Goal: Navigation & Orientation: Find specific page/section

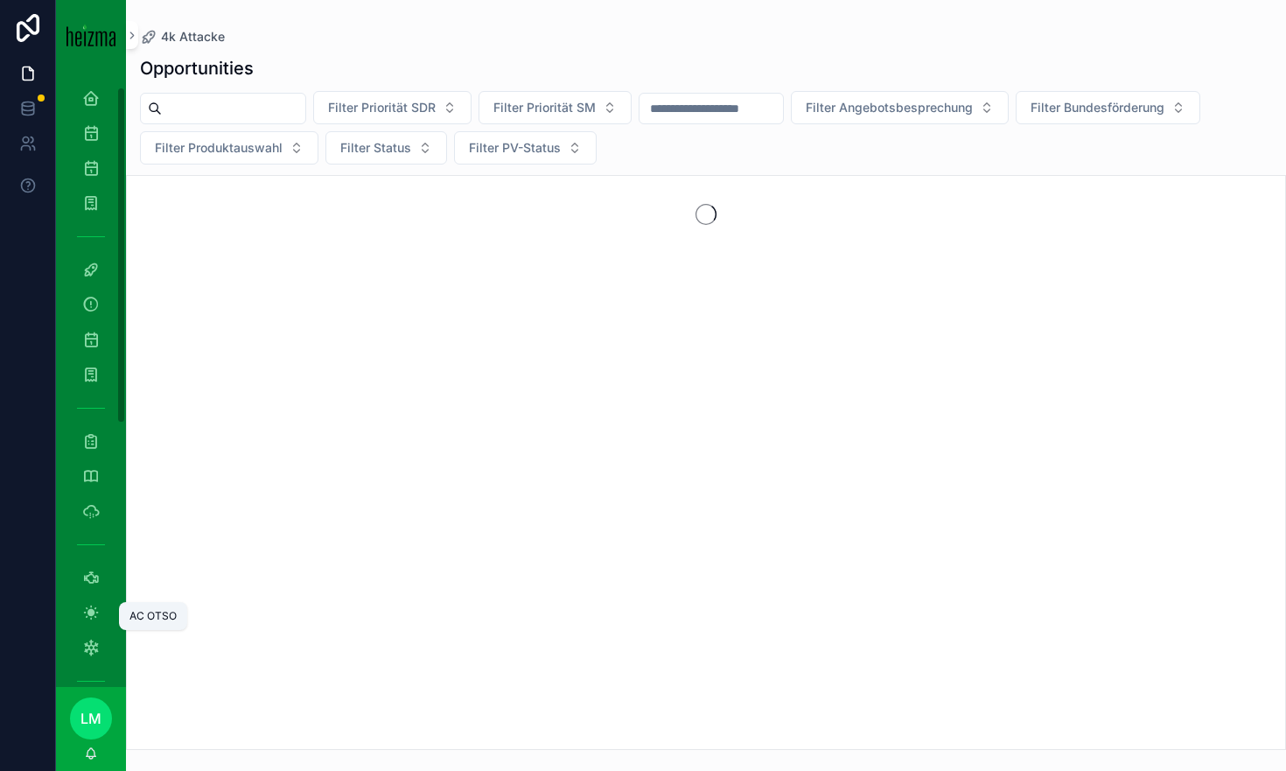
scroll to position [75, 0]
click at [134, 48] on div "Opportunities Filter Priorität SDR Filter Priorität SM Filter Angebotsbesprechu…" at bounding box center [706, 397] width 1160 height 704
click at [132, 46] on button "scrollable content" at bounding box center [132, 35] width 12 height 28
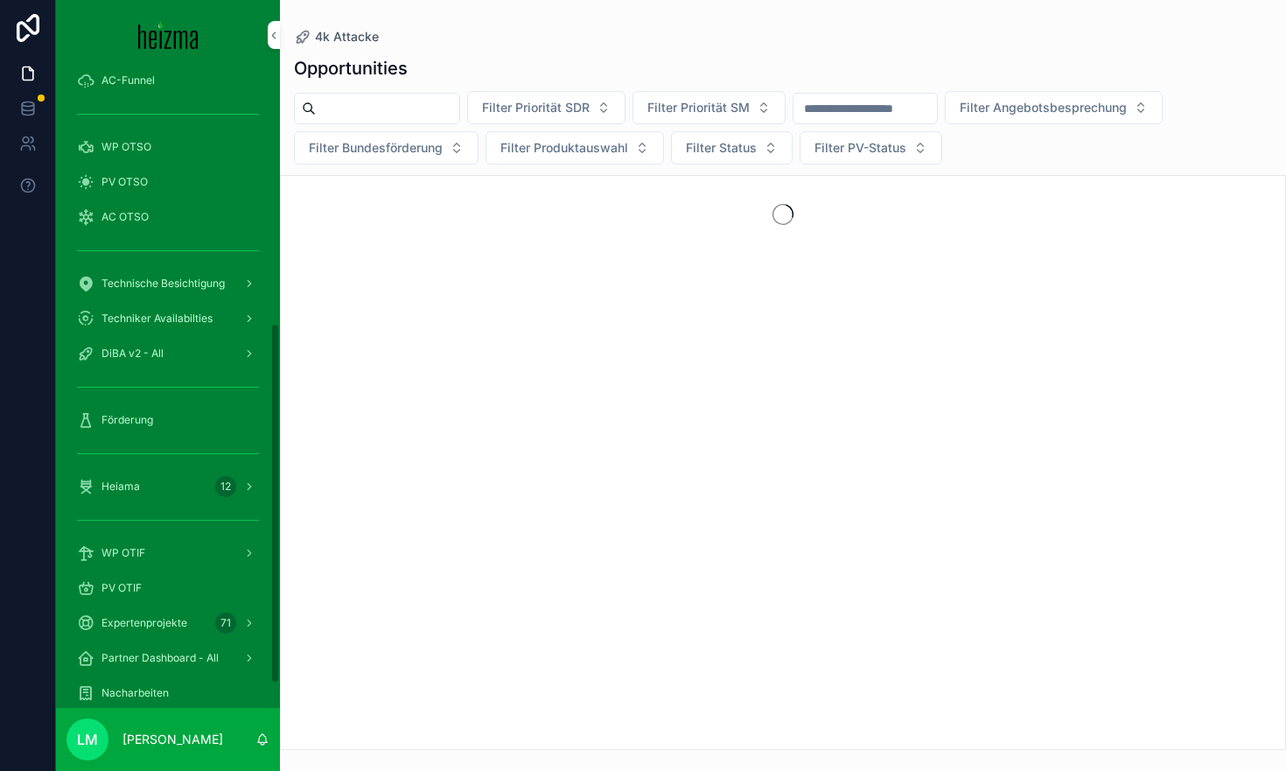
scroll to position [451, 0]
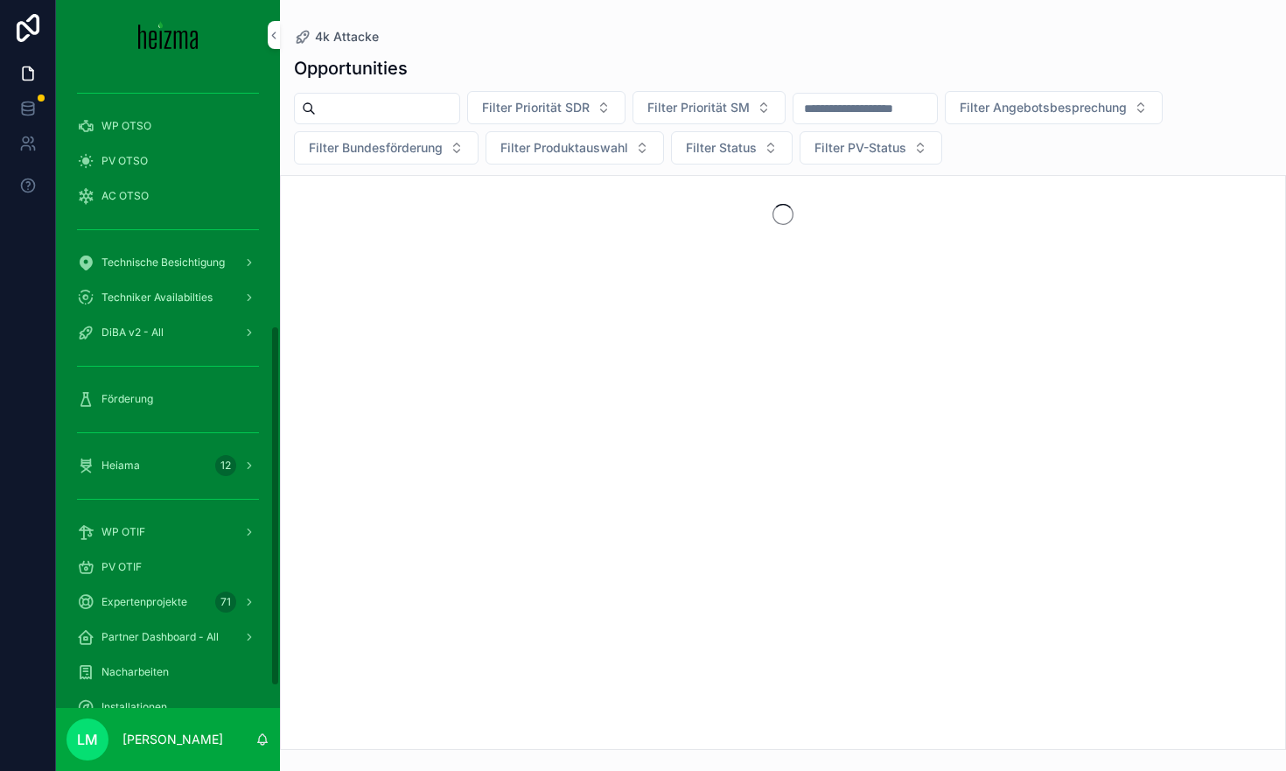
click at [113, 474] on div "Heiama 12" at bounding box center [168, 465] width 182 height 28
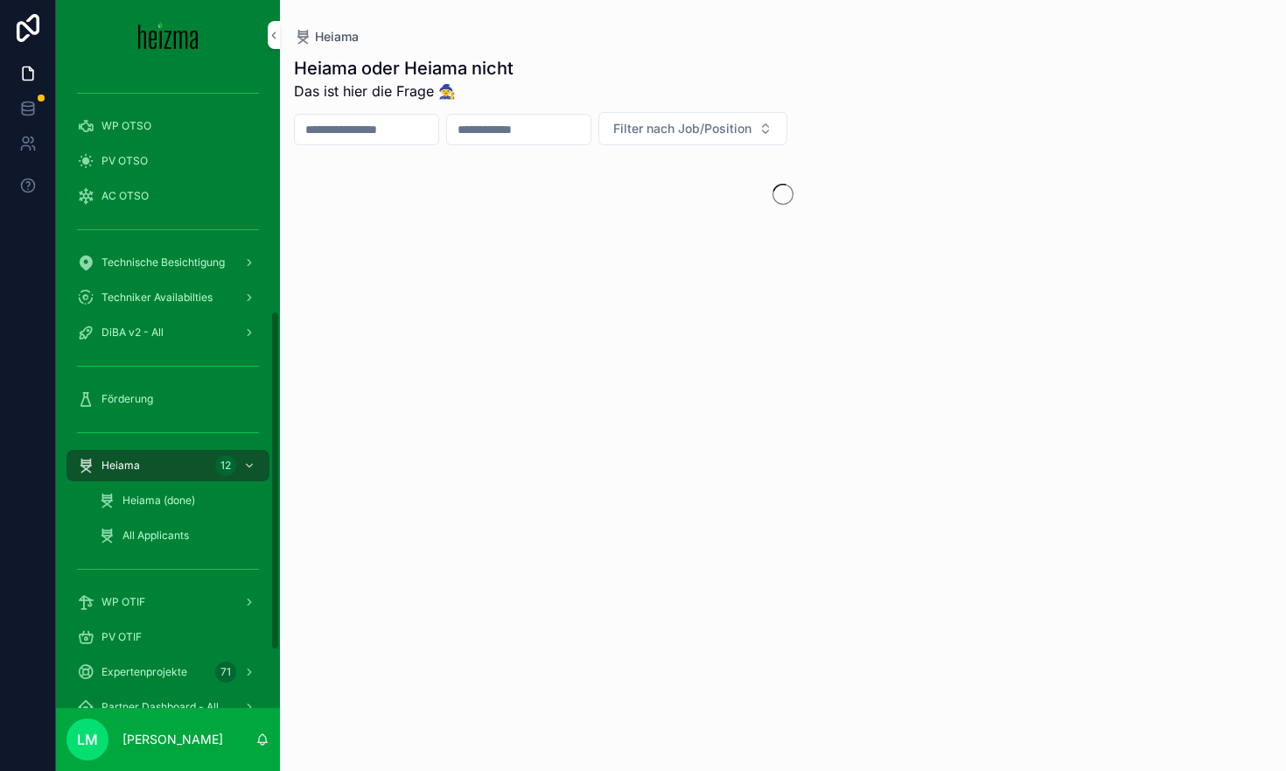
click at [171, 501] on span "Heiama (done)" at bounding box center [158, 500] width 73 height 14
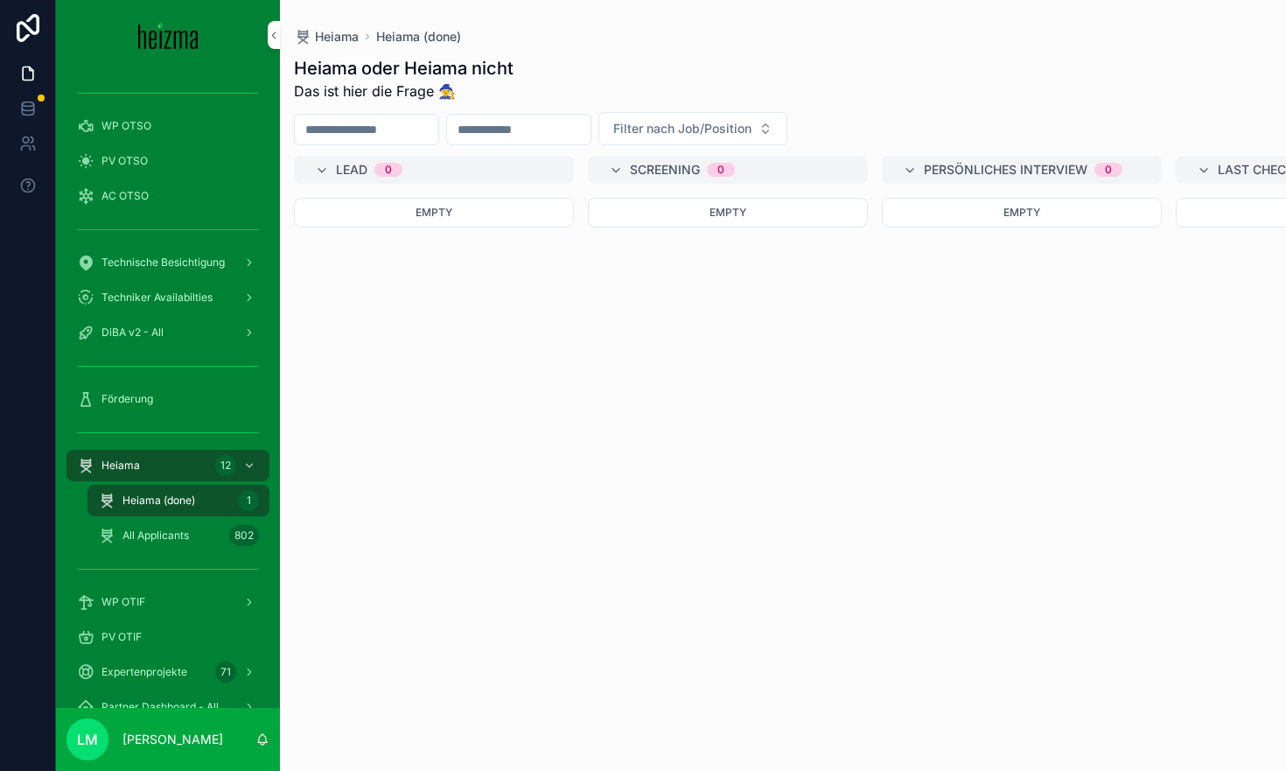
click at [140, 531] on span "All Applicants" at bounding box center [155, 535] width 66 height 14
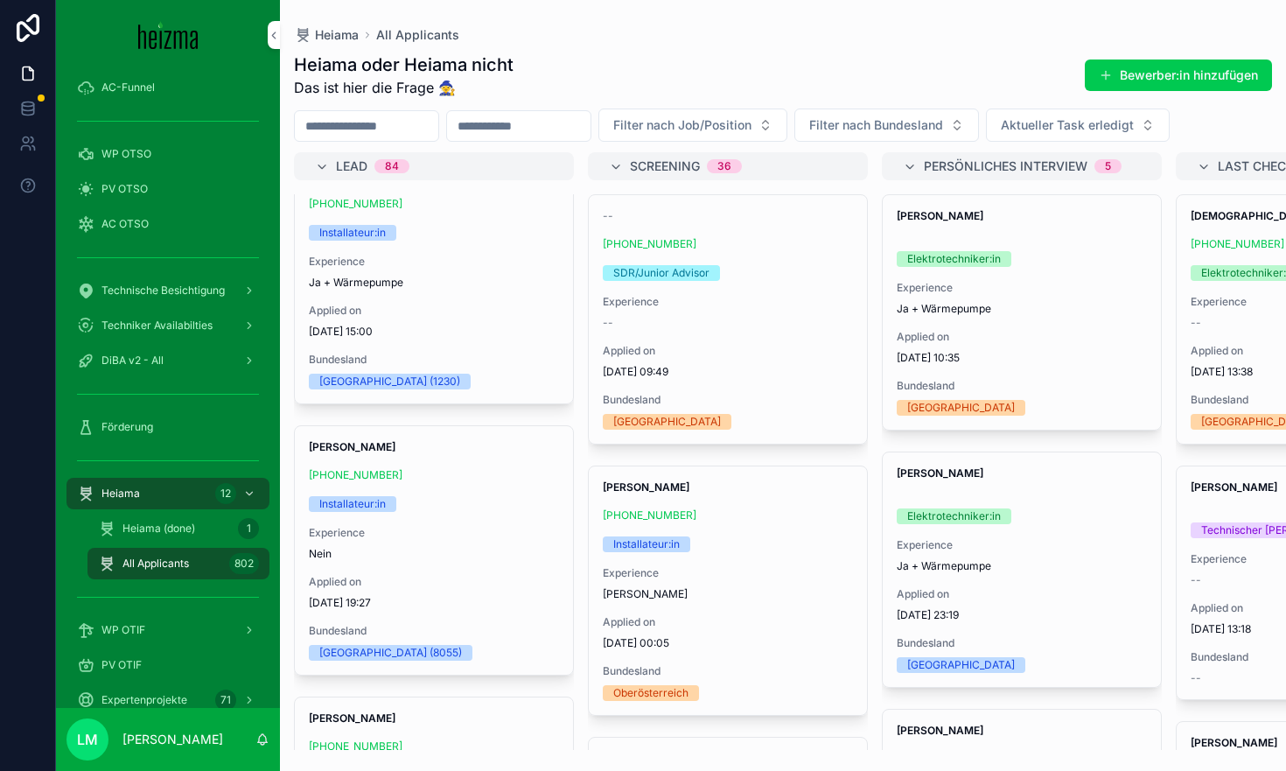
scroll to position [2219, 0]
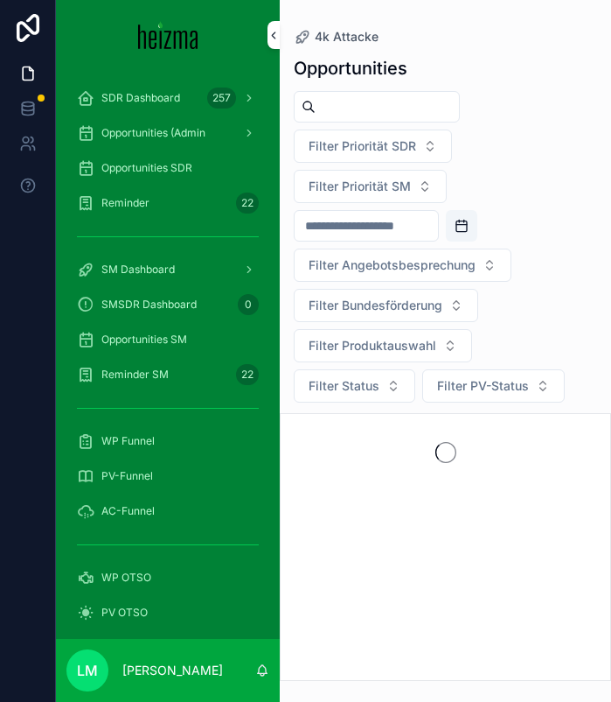
click at [276, 32] on icon "scrollable content" at bounding box center [274, 35] width 12 height 13
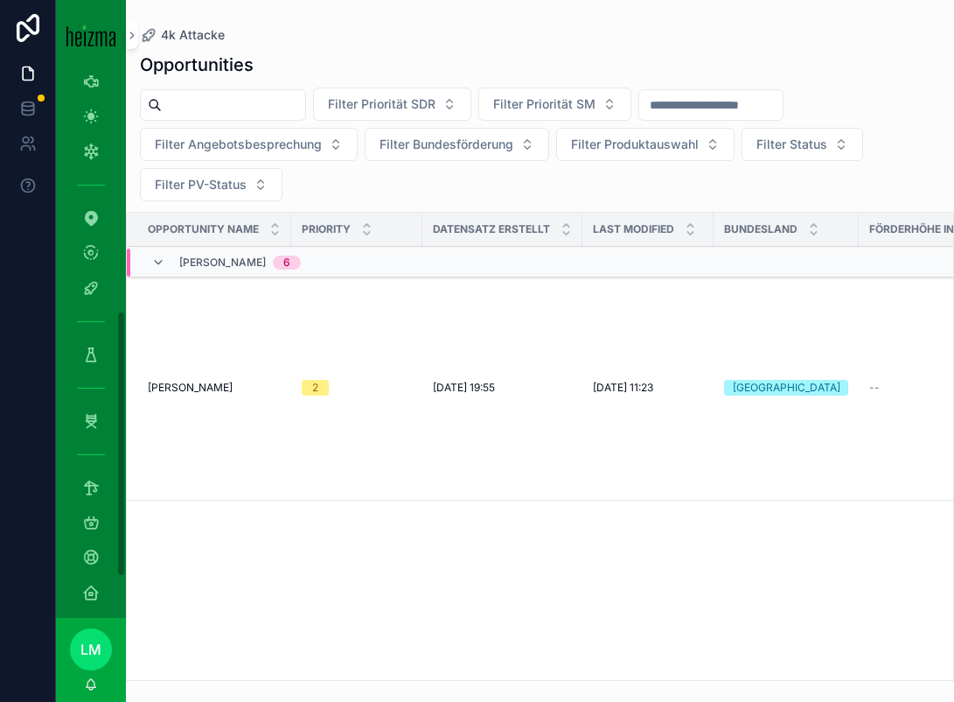
scroll to position [499, 0]
click at [84, 419] on icon "scrollable content" at bounding box center [90, 417] width 17 height 17
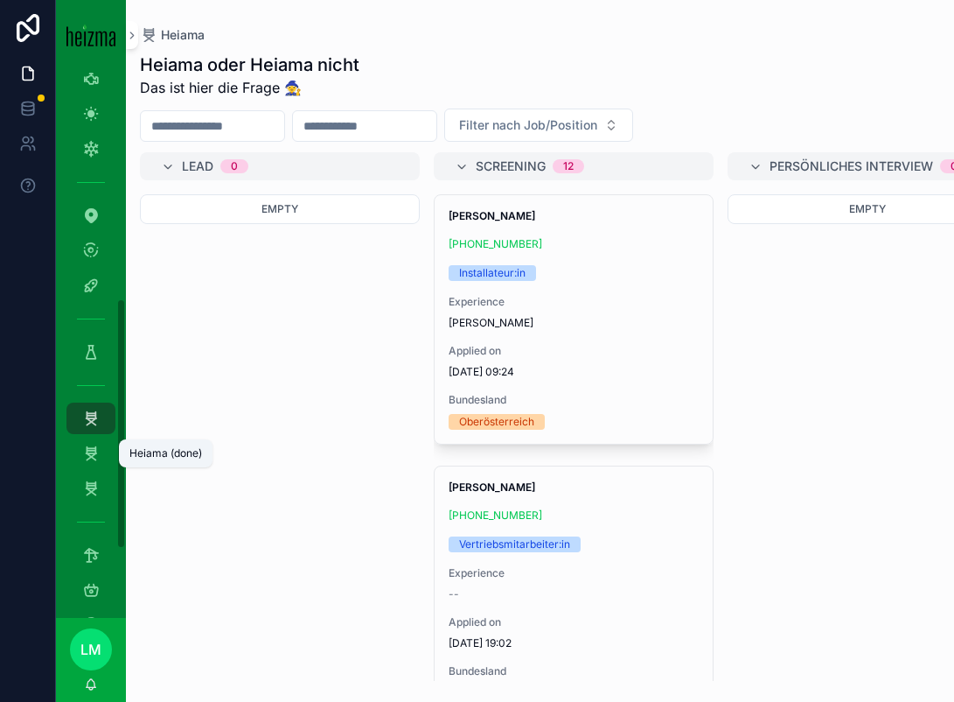
click at [102, 457] on div "Heiama (done) 1" at bounding box center [91, 453] width 28 height 28
